Goal: Task Accomplishment & Management: Manage account settings

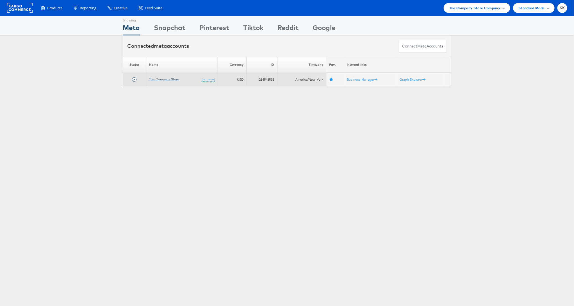
click at [172, 79] on link "The Company Store" at bounding box center [164, 79] width 30 height 4
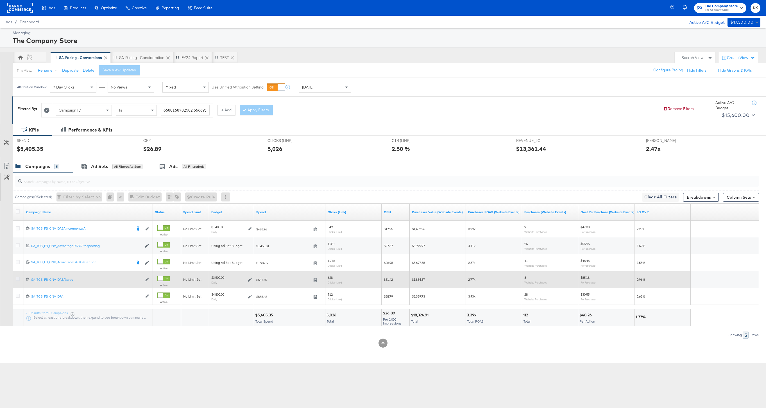
click at [18, 278] on icon at bounding box center [18, 279] width 4 height 4
click at [0, 0] on input "checkbox" at bounding box center [0, 0] width 0 height 0
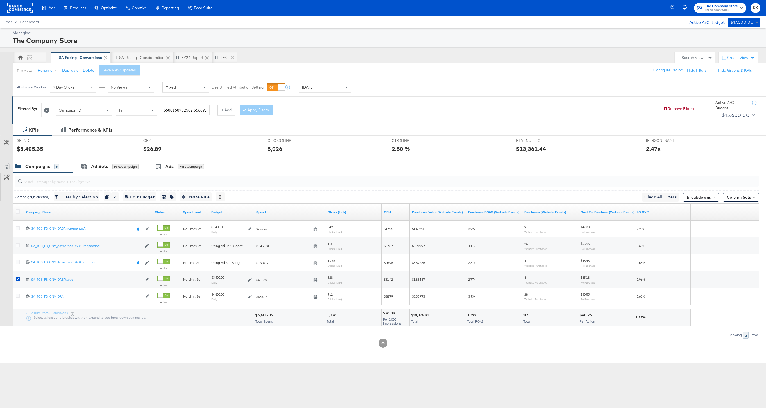
click at [97, 173] on div at bounding box center [386, 181] width 746 height 18
click at [100, 165] on div "Ad Sets" at bounding box center [99, 166] width 17 height 6
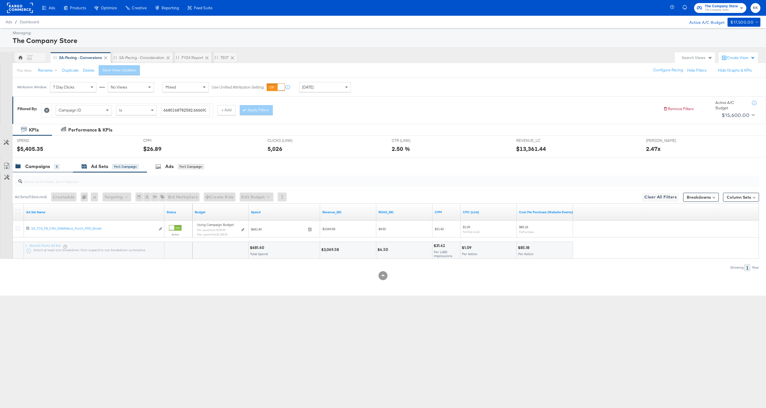
click at [57, 167] on div "5" at bounding box center [56, 166] width 5 height 5
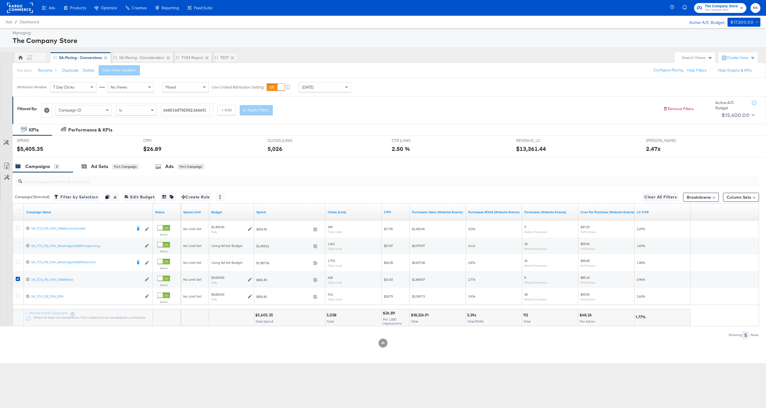
click at [110, 160] on div at bounding box center [383, 159] width 766 height 4
click at [97, 162] on div "Ad Sets for 1 Campaign" at bounding box center [110, 166] width 74 height 12
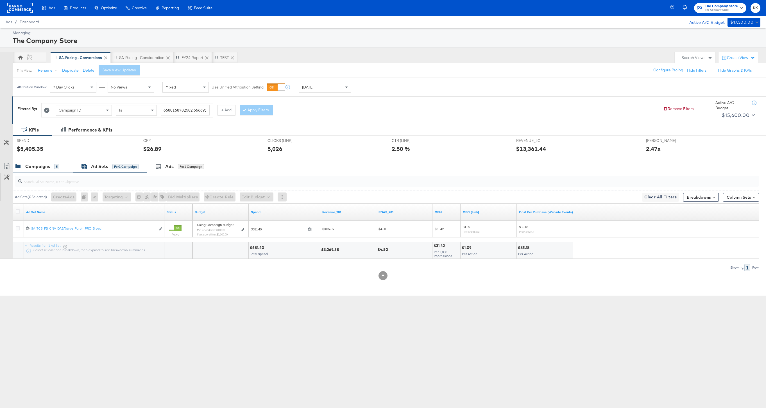
click at [49, 165] on div "Campaigns" at bounding box center [37, 166] width 25 height 6
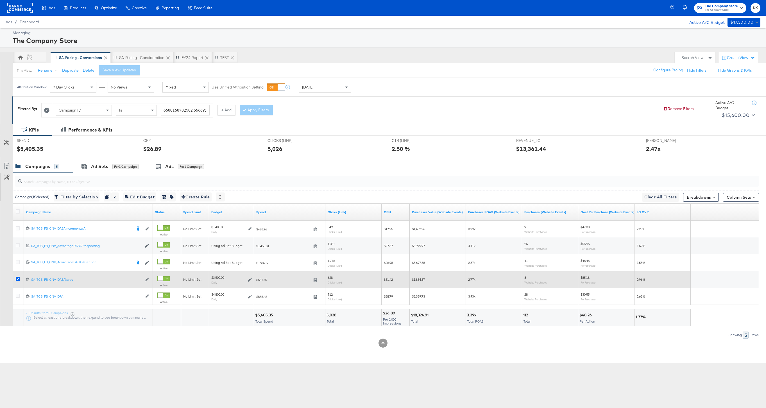
click at [18, 279] on icon at bounding box center [18, 279] width 4 height 4
click at [0, 0] on input "checkbox" at bounding box center [0, 0] width 0 height 0
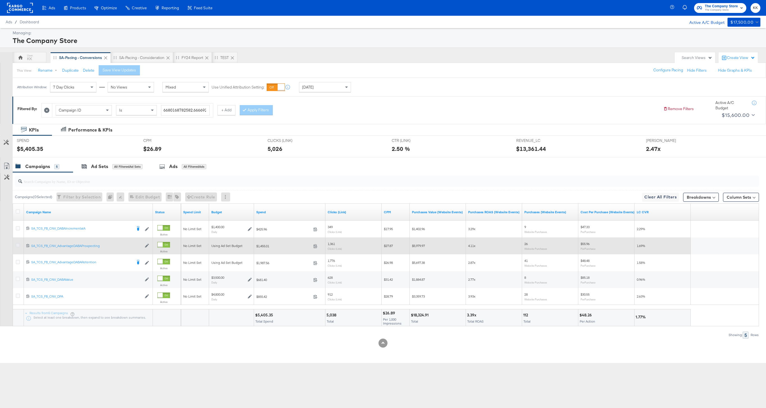
click at [17, 243] on icon at bounding box center [18, 245] width 4 height 4
click at [0, 0] on input "checkbox" at bounding box center [0, 0] width 0 height 0
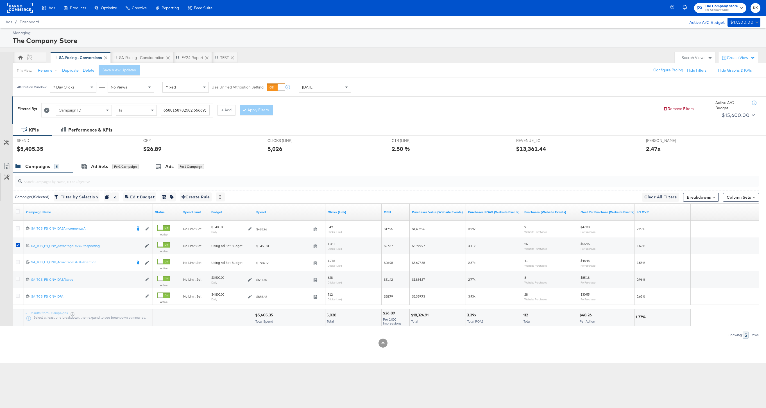
click at [106, 174] on input "search" at bounding box center [355, 179] width 666 height 11
click at [120, 169] on div "for 1 Campaign" at bounding box center [125, 166] width 26 height 5
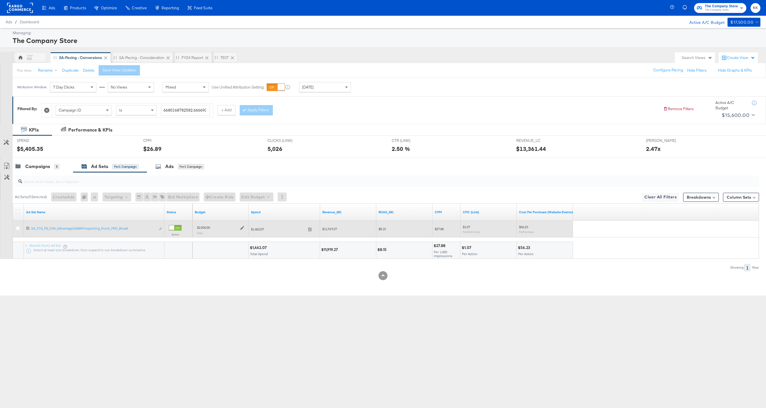
click at [240, 227] on icon at bounding box center [242, 228] width 4 height 4
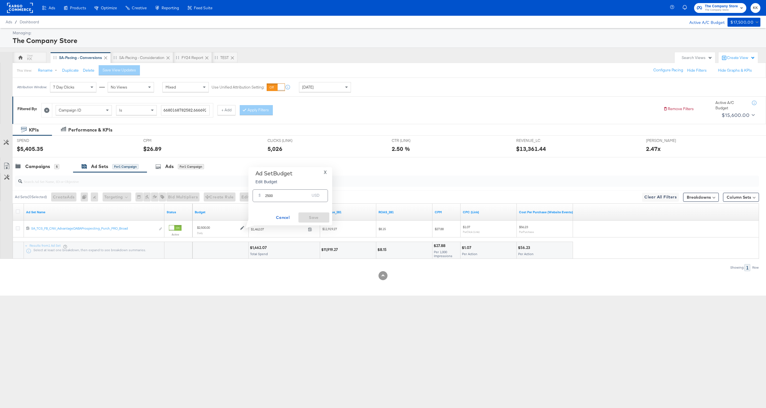
click at [268, 196] on input "2500" at bounding box center [287, 193] width 44 height 12
type input "2900"
click at [328, 219] on button "Save" at bounding box center [313, 217] width 31 height 10
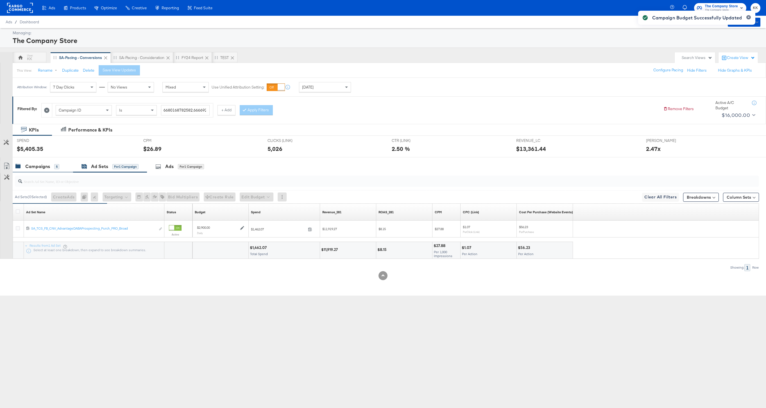
click at [45, 169] on div "Campaigns" at bounding box center [37, 166] width 25 height 6
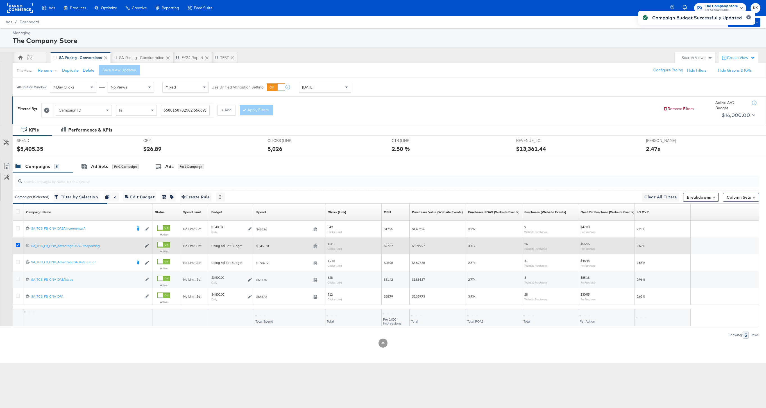
click at [18, 245] on icon at bounding box center [18, 245] width 4 height 4
click at [0, 0] on input "checkbox" at bounding box center [0, 0] width 0 height 0
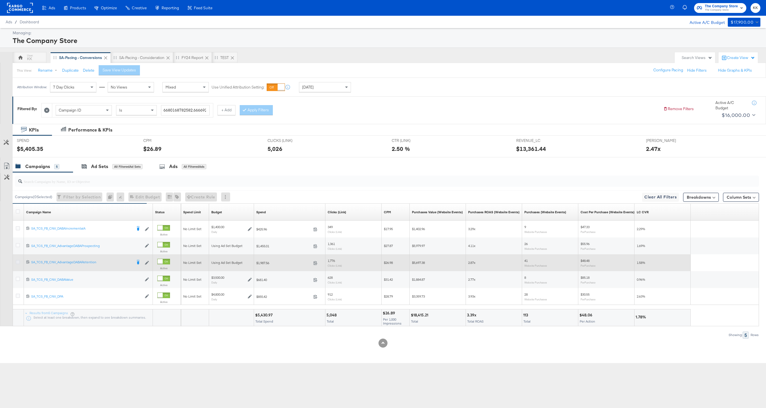
click at [17, 264] on icon at bounding box center [18, 262] width 4 height 4
click at [0, 0] on input "checkbox" at bounding box center [0, 0] width 0 height 0
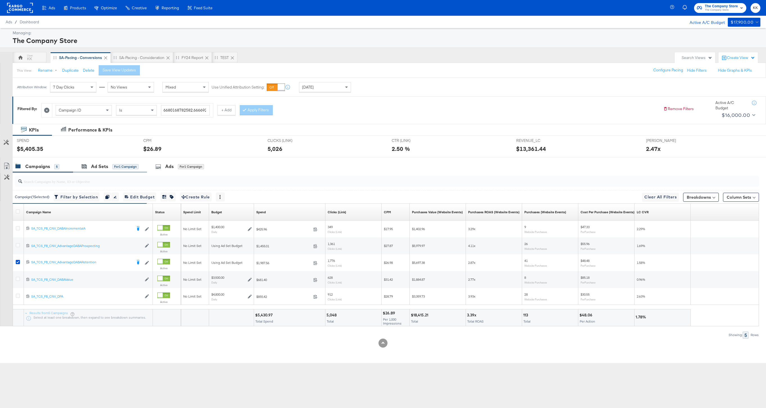
click at [97, 172] on div "Ad Sets for 1 Campaign" at bounding box center [110, 166] width 74 height 12
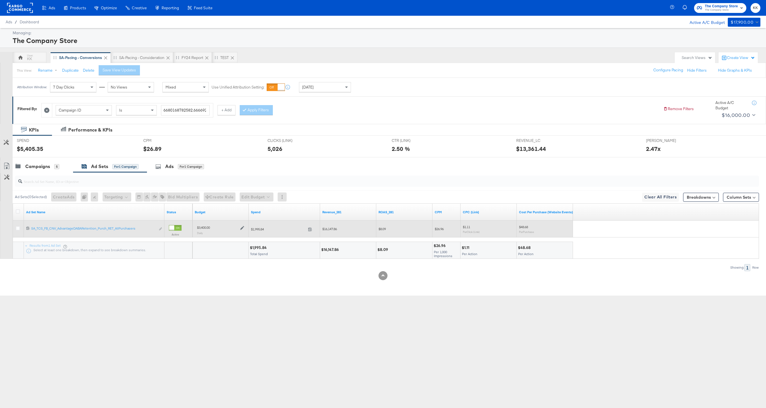
click at [241, 229] on icon at bounding box center [242, 228] width 4 height 4
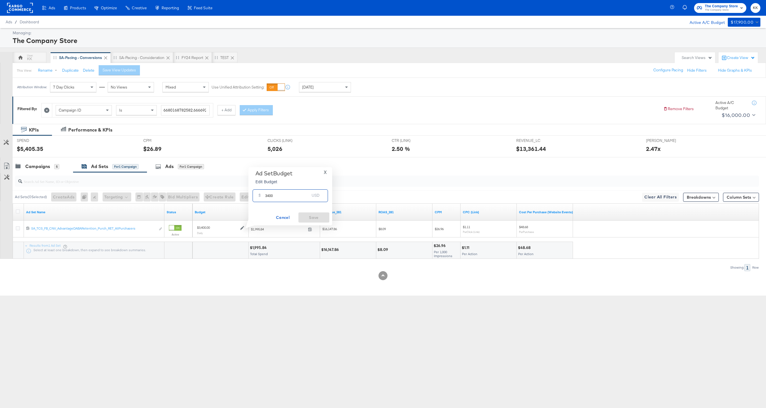
click at [269, 195] on input "3400" at bounding box center [287, 193] width 44 height 12
type input "3100"
click at [306, 219] on span "Save" at bounding box center [314, 217] width 26 height 7
